Goal: Check status: Check status

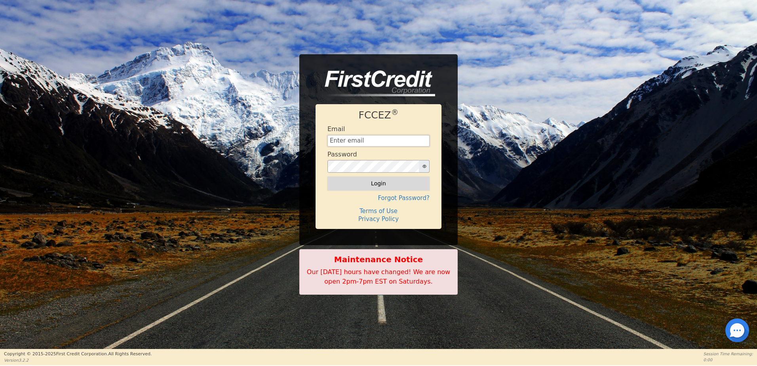
type input "[EMAIL_ADDRESS][DOMAIN_NAME]"
click at [372, 188] on button "Login" at bounding box center [379, 183] width 102 height 13
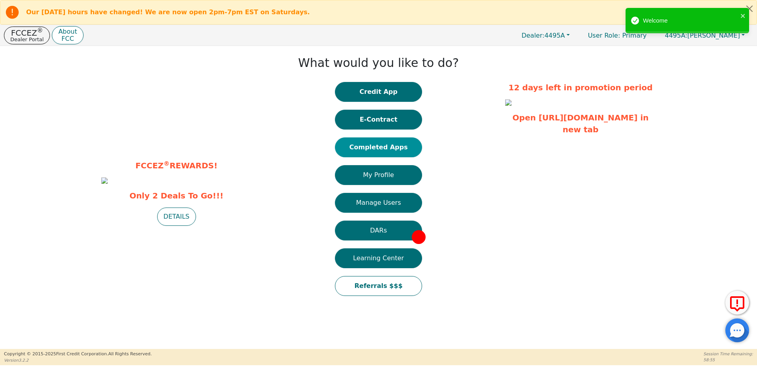
click at [381, 145] on button "Completed Apps" at bounding box center [378, 147] width 87 height 20
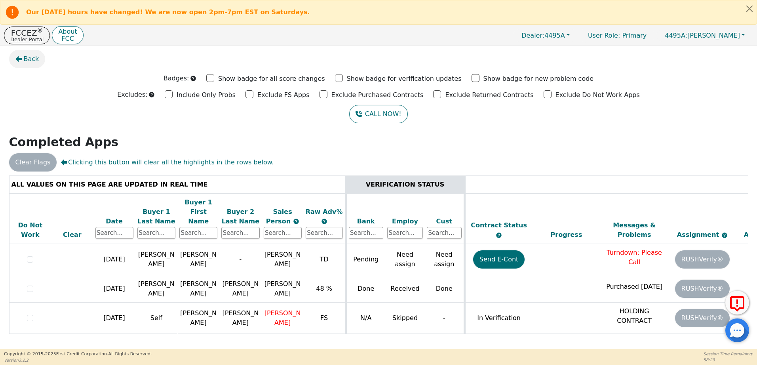
click at [34, 60] on span "Back" at bounding box center [31, 59] width 15 height 10
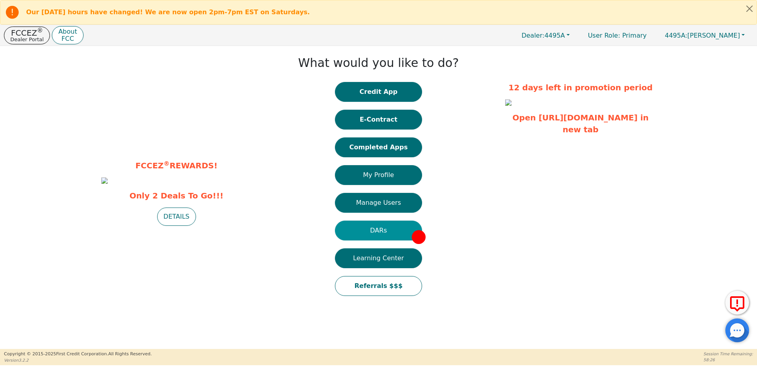
click at [371, 232] on button "DARs" at bounding box center [378, 231] width 87 height 20
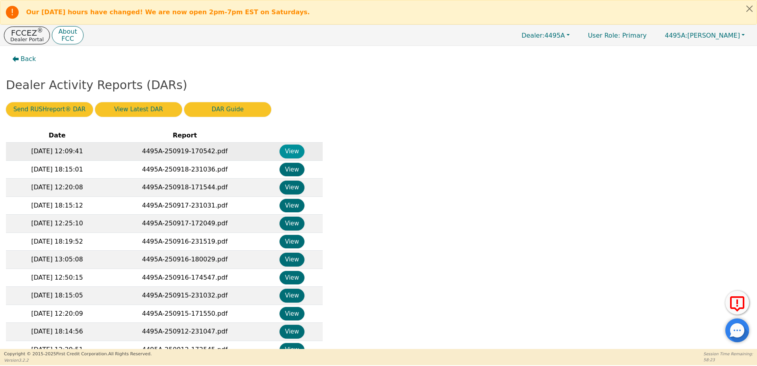
click at [296, 153] on button "View" at bounding box center [292, 152] width 25 height 14
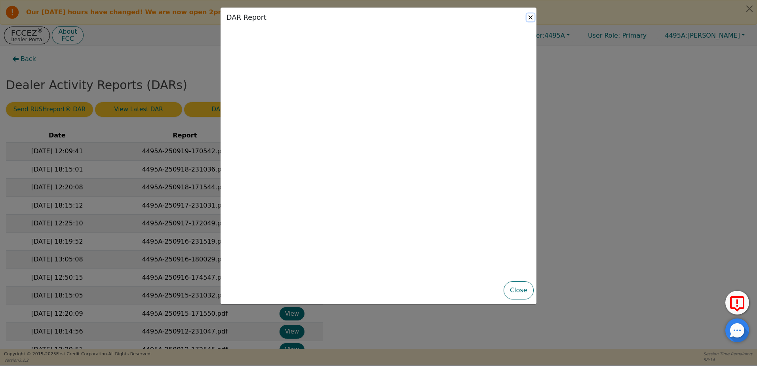
click at [534, 15] on button "Close" at bounding box center [531, 17] width 8 height 8
